Goal: Task Accomplishment & Management: Complete application form

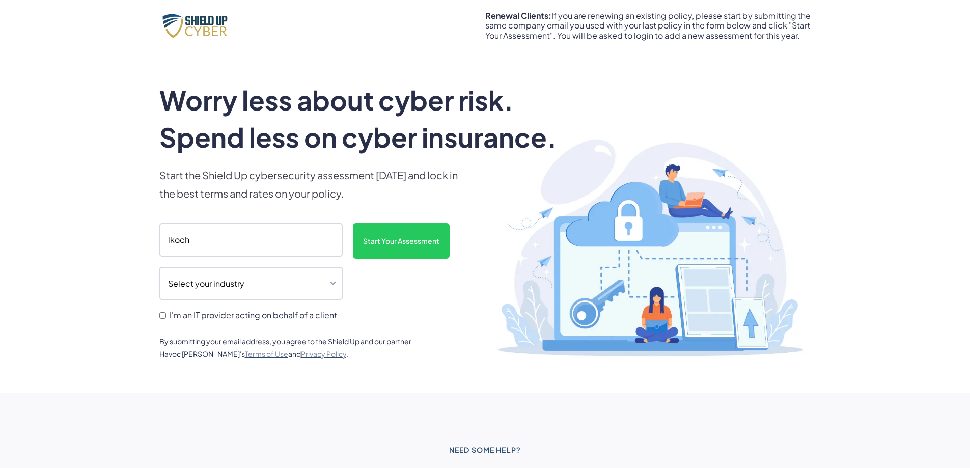
type input "[EMAIL_ADDRESS][DOMAIN_NAME]"
click at [334, 281] on select "Select your industry Auto Dealership Healthcare Hospitality Legal Manufacturing…" at bounding box center [250, 284] width 183 height 34
select select "legal"
click at [159, 267] on select "Select your industry Auto Dealership Healthcare Hospitality Legal Manufacturing…" at bounding box center [250, 284] width 183 height 34
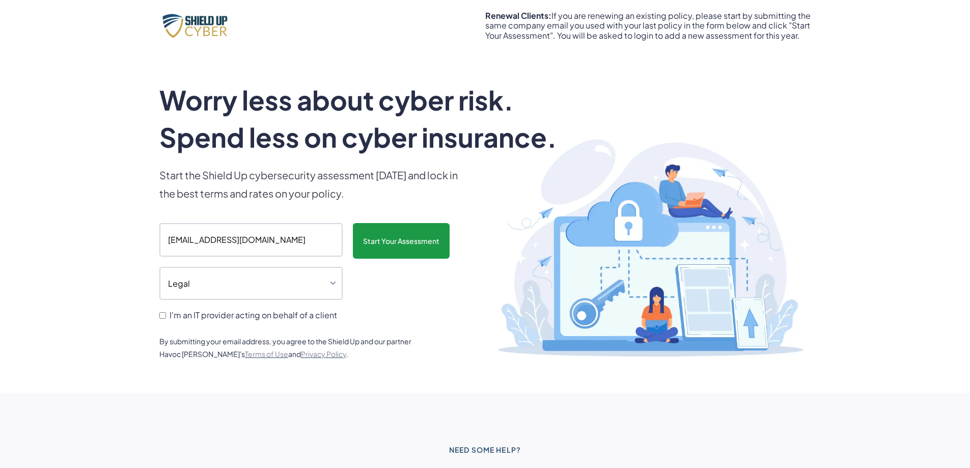
click at [395, 243] on input "Start Your Assessment" at bounding box center [401, 241] width 97 height 36
type input "Please wait..."
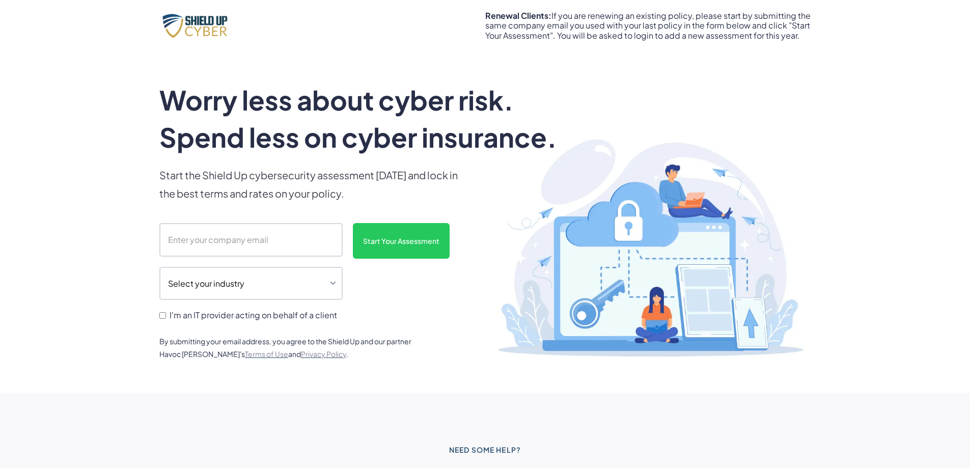
click at [190, 240] on input "scanform" at bounding box center [250, 240] width 183 height 34
type input "[EMAIL_ADDRESS][DOMAIN_NAME]"
click at [330, 282] on select "Select your industry Auto Dealership Healthcare Hospitality Legal Manufacturing…" at bounding box center [250, 284] width 183 height 34
select select "legal"
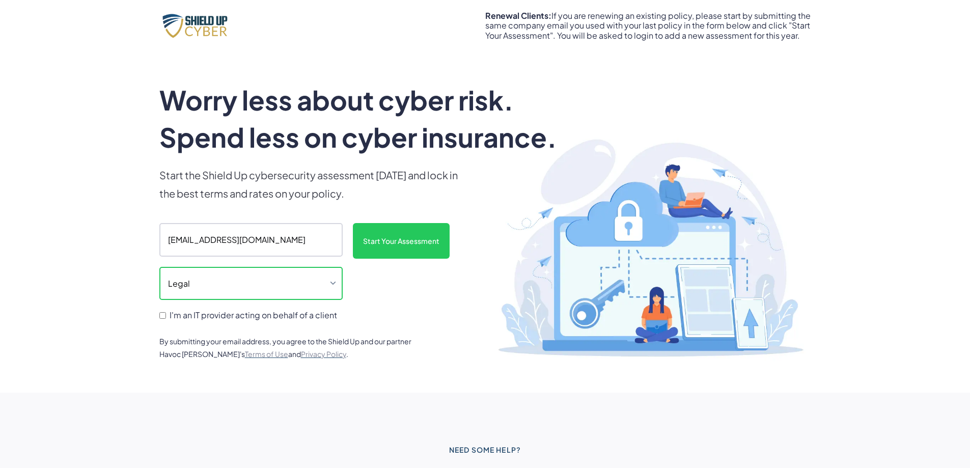
click at [159, 267] on select "Select your industry Auto Dealership Healthcare Hospitality Legal Manufacturing…" at bounding box center [250, 284] width 183 height 34
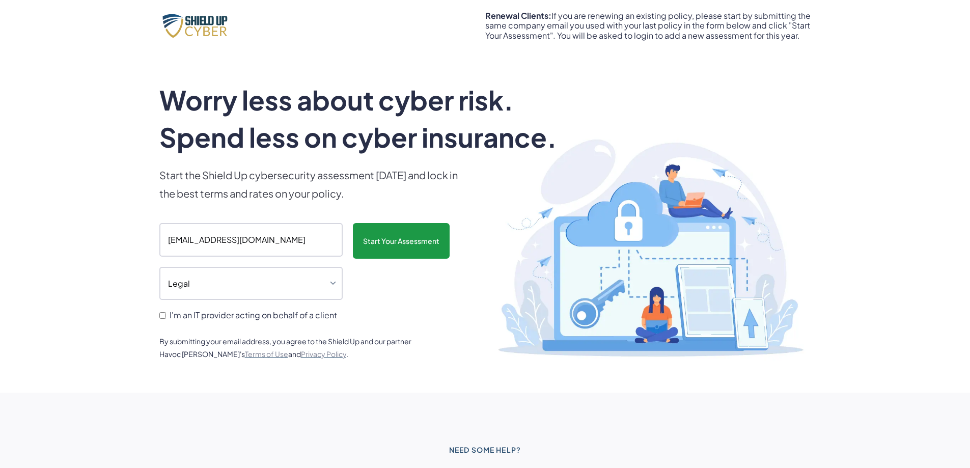
click at [436, 237] on input "Start Your Assessment" at bounding box center [401, 241] width 97 height 36
type input "Please wait..."
